Goal: Task Accomplishment & Management: Use online tool/utility

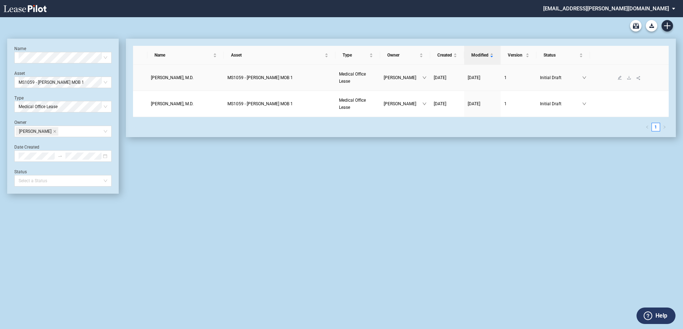
click at [265, 79] on span "MS1059 - Jackson MOB 1" at bounding box center [260, 77] width 65 height 5
click at [87, 106] on span "Medical Office Lease" at bounding box center [63, 106] width 89 height 11
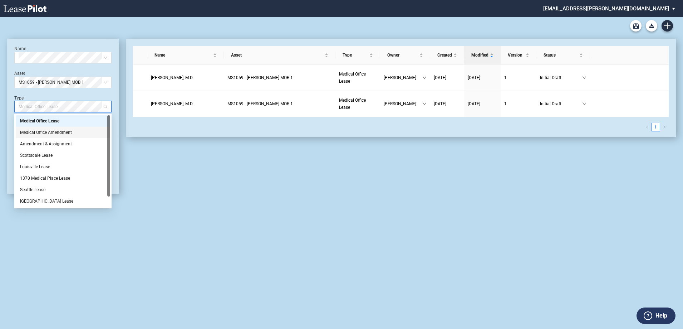
click at [75, 132] on div "Medical Office Amendment" at bounding box center [63, 132] width 86 height 7
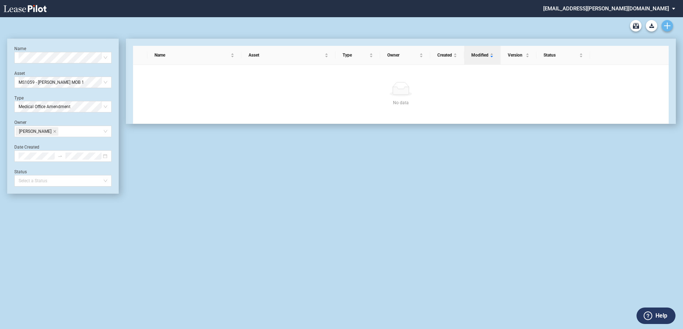
click at [670, 24] on icon "Create new document" at bounding box center [667, 26] width 6 height 6
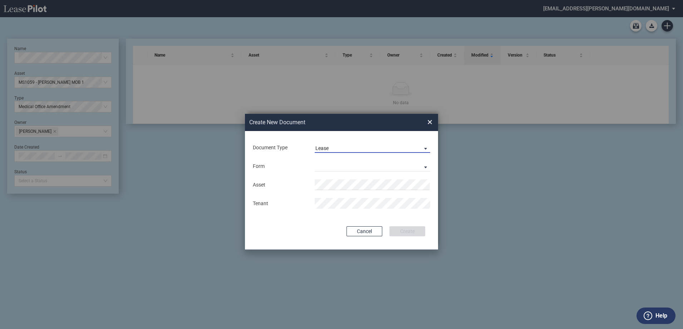
click at [370, 146] on span "Lease" at bounding box center [367, 148] width 103 height 7
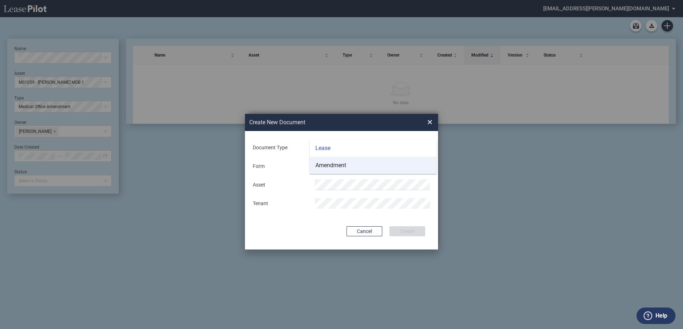
click at [348, 167] on md-option "Amendment" at bounding box center [373, 165] width 127 height 17
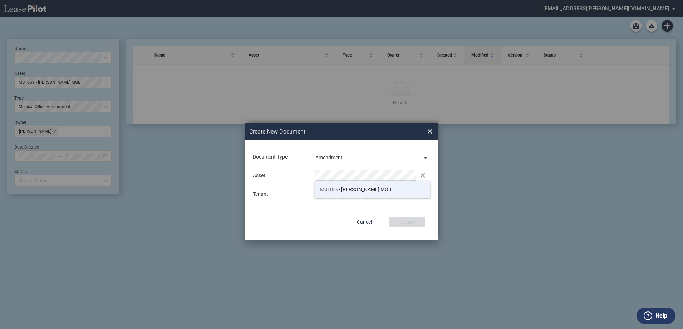
click at [331, 185] on li "MS1059 - Jackson MOB 1" at bounding box center [373, 189] width 116 height 17
click at [404, 222] on button "Create" at bounding box center [408, 222] width 36 height 10
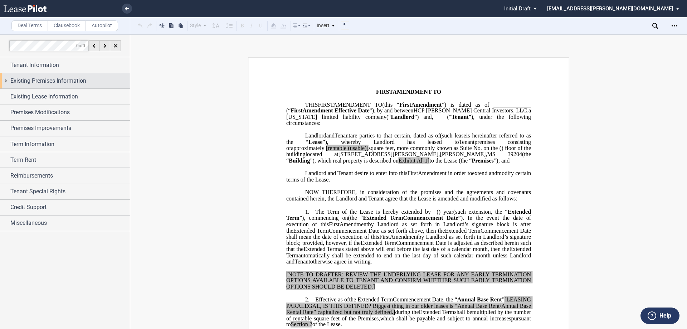
click at [88, 82] on div "Existing Premises Information" at bounding box center [69, 81] width 119 height 9
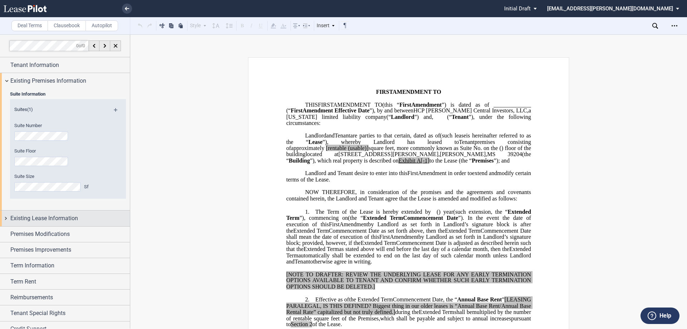
click at [59, 220] on span "Existing Lease Information" at bounding box center [44, 218] width 68 height 9
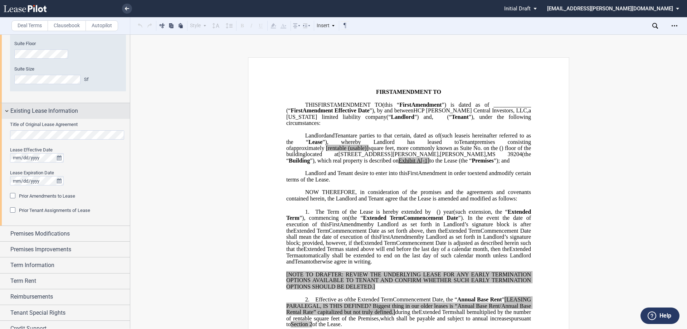
scroll to position [131, 0]
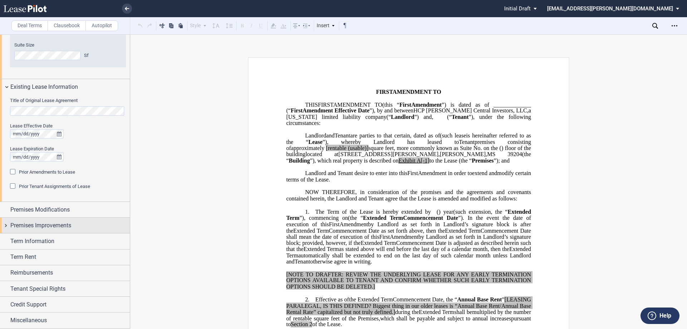
click at [64, 223] on span "Premises Improvements" at bounding box center [40, 225] width 61 height 9
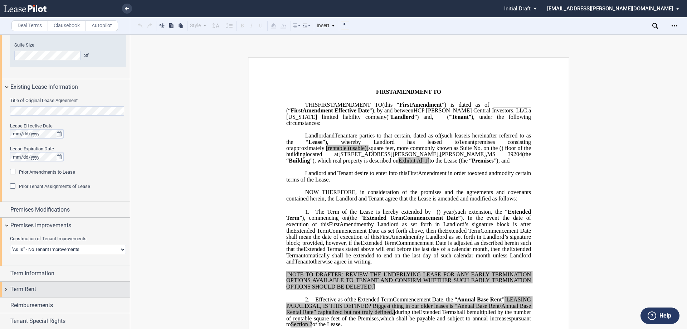
scroll to position [164, 0]
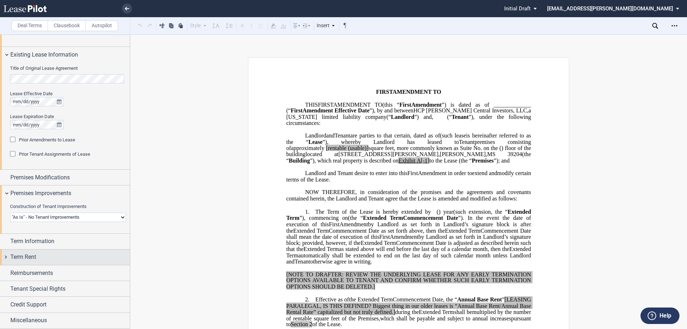
click at [56, 258] on div "Term Rent" at bounding box center [69, 257] width 119 height 9
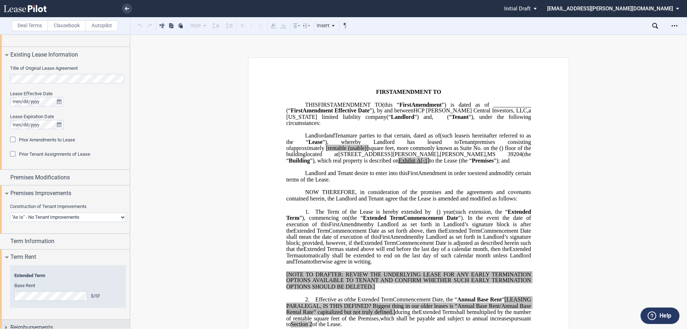
scroll to position [218, 0]
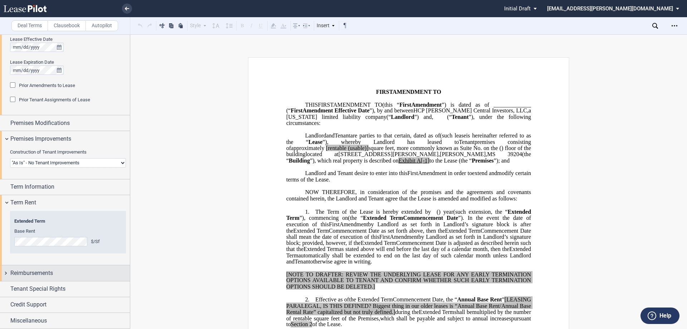
click at [59, 271] on div "Reimbursements" at bounding box center [69, 273] width 119 height 9
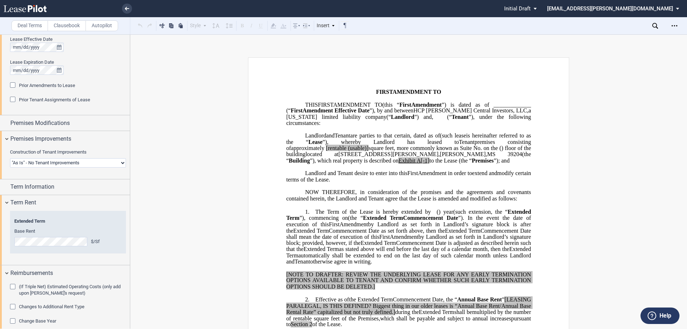
scroll to position [274, 0]
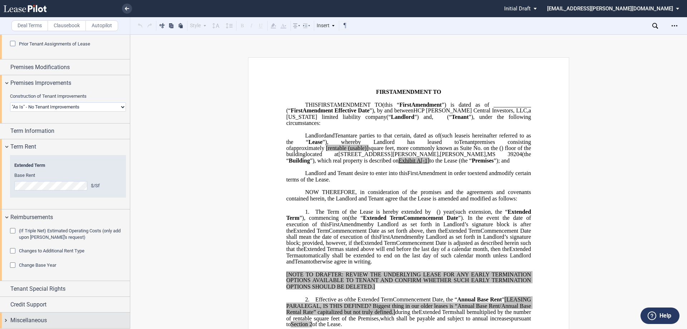
click at [48, 316] on div "Miscellaneous" at bounding box center [69, 320] width 119 height 9
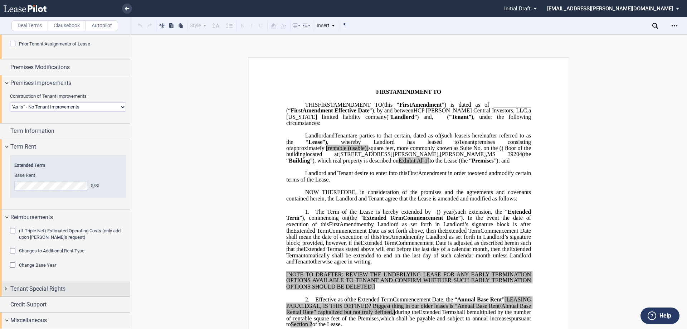
scroll to position [417, 0]
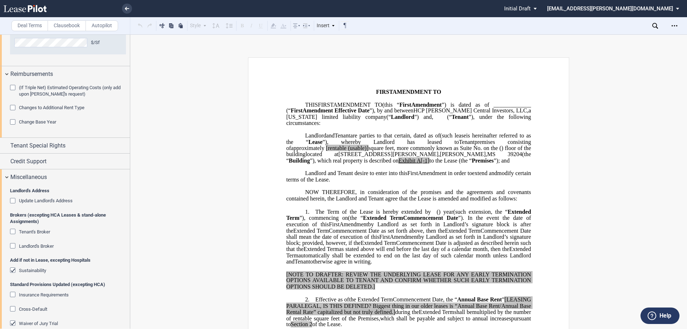
click at [12, 247] on div "Landlord's Broker" at bounding box center [13, 246] width 7 height 7
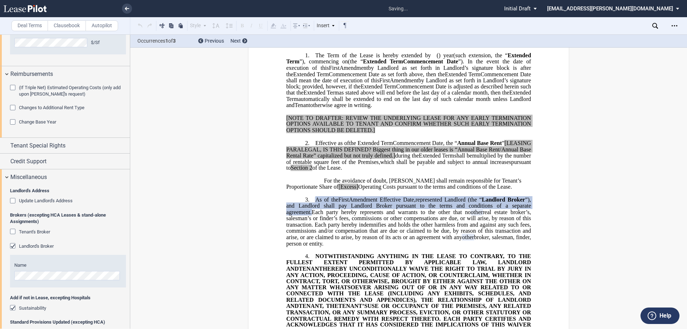
scroll to position [215, 0]
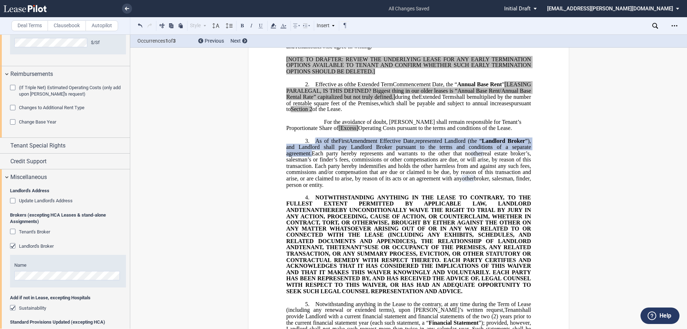
click at [318, 157] on span "Each party hereby represents and warrants to the other that no" at bounding box center [391, 153] width 159 height 6
drag, startPoint x: 313, startPoint y: 153, endPoint x: 409, endPoint y: 195, distance: 104.9
click at [409, 188] on p "3. As of the ﻿ ﻿ First Amendment Effective Date, ﻿ ﻿ represented Landlord (the …" at bounding box center [408, 163] width 245 height 50
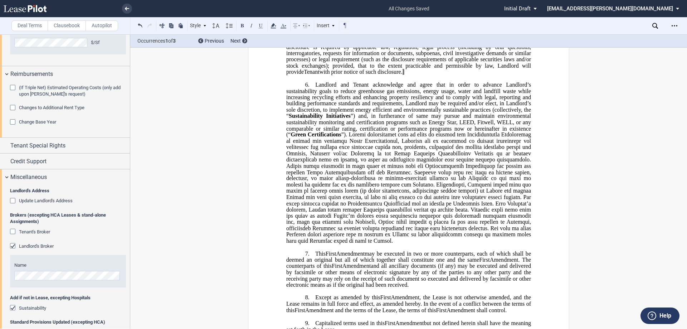
scroll to position [609, 0]
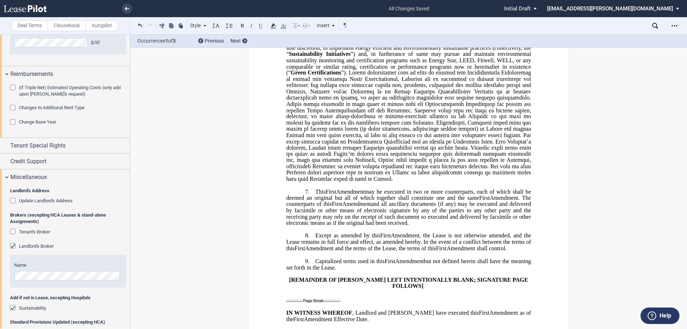
click at [654, 96] on div "﻿ ﻿ ﻿ FIRST AMENDMENT TO ﻿ ﻿ ASSIGNMENT, ASSUMPTION AND ﻿ ﻿ FIRST AMENDMENT TO …" at bounding box center [408, 0] width 557 height 1103
